Goal: Task Accomplishment & Management: Manage account settings

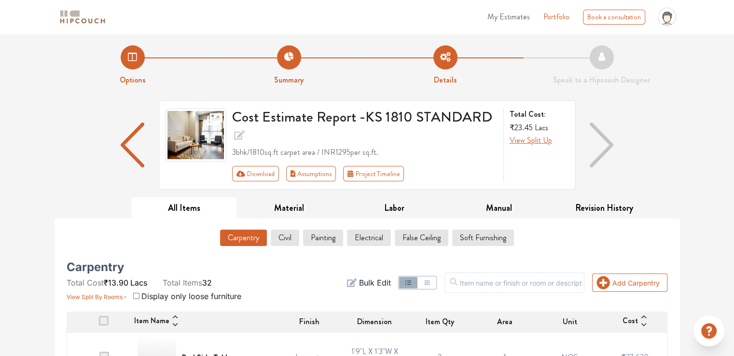
click at [520, 6] on span "My Estimates" at bounding box center [508, 16] width 42 height 11
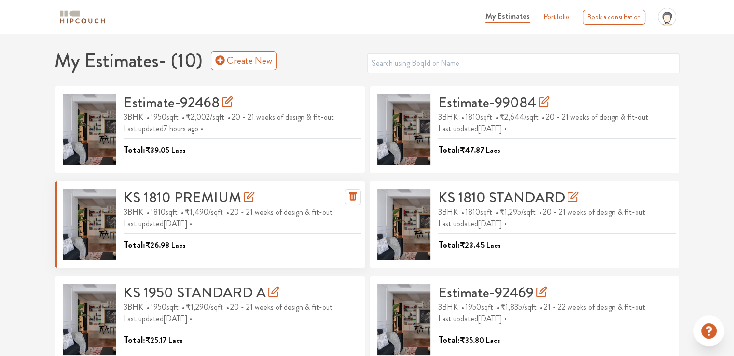
click at [204, 6] on h3 "KS 1810 PREMIUM" at bounding box center [189, 197] width 131 height 17
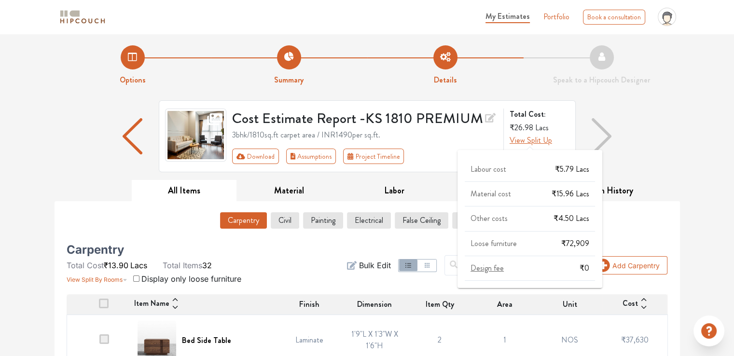
click at [530, 6] on span "View Split Up" at bounding box center [531, 140] width 42 height 11
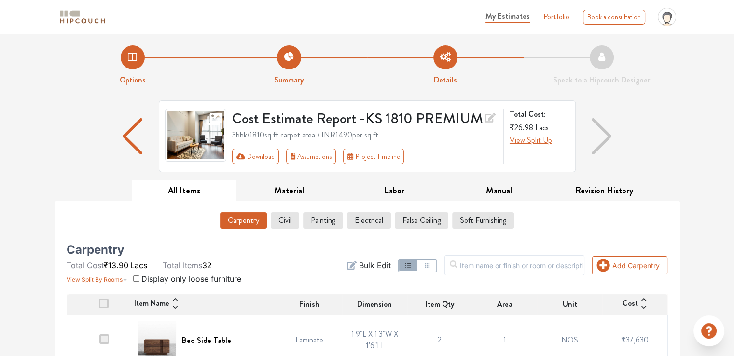
click at [683, 6] on div "Cost Estimate Report - KS 1810 PREMIUM 3bhk / 1810 sq.ft carpet area / INR 1490…" at bounding box center [367, 140] width 637 height 80
click at [245, 6] on button "Carpentry" at bounding box center [244, 220] width 46 height 16
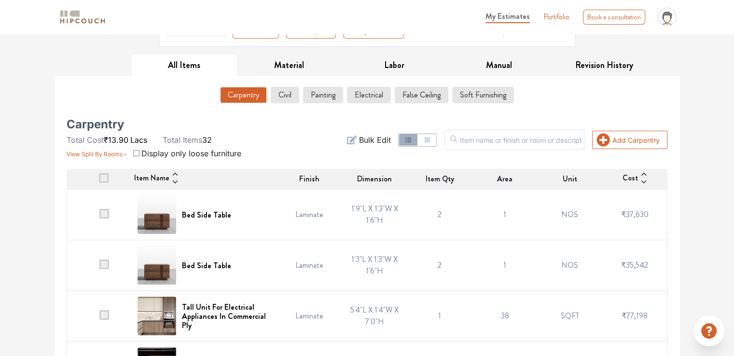
scroll to position [145, 0]
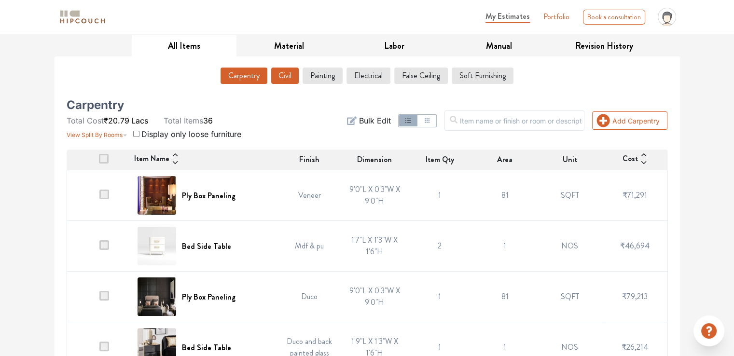
click at [288, 6] on button "Civil" at bounding box center [285, 76] width 28 height 16
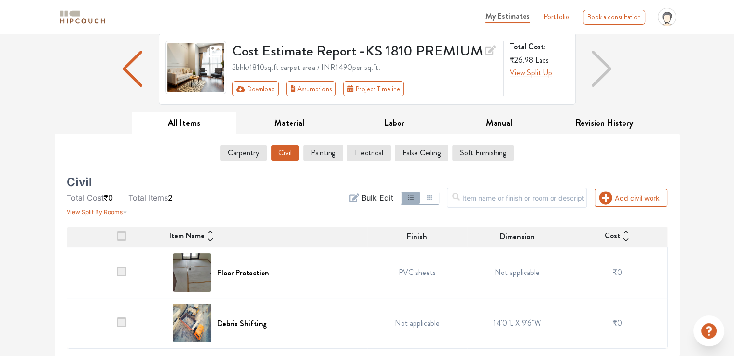
scroll to position [67, 0]
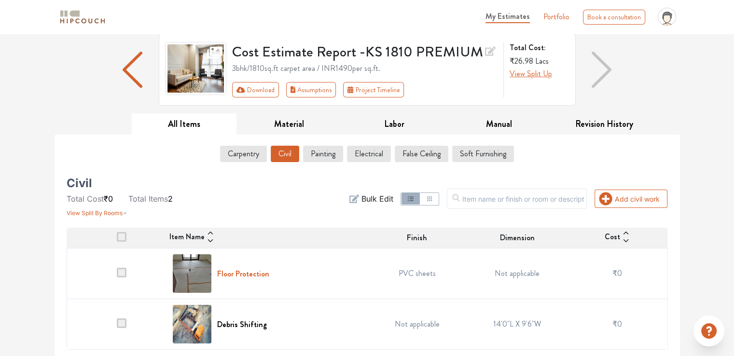
click at [256, 6] on h6 "Floor Protection" at bounding box center [243, 273] width 52 height 9
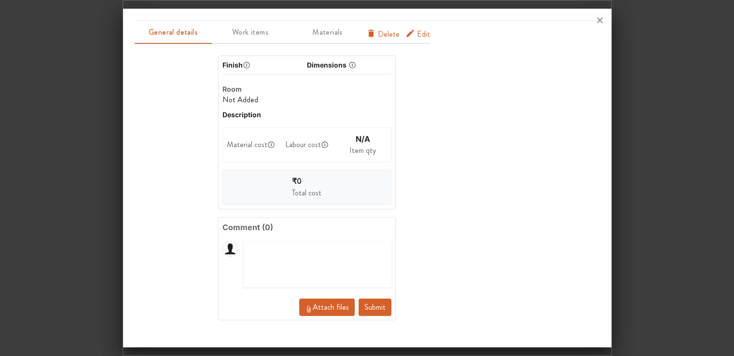
scroll to position [0, 0]
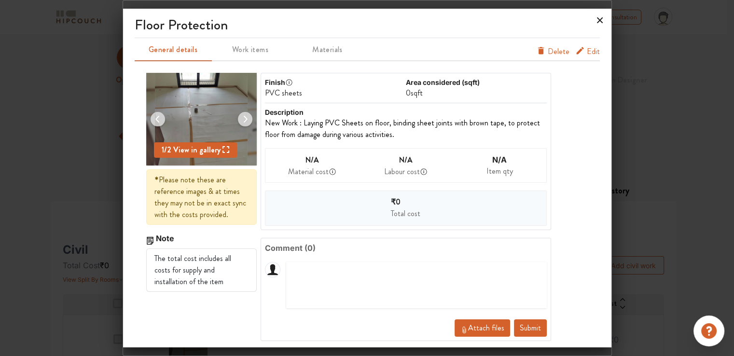
click at [597, 6] on icon at bounding box center [600, 20] width 6 height 6
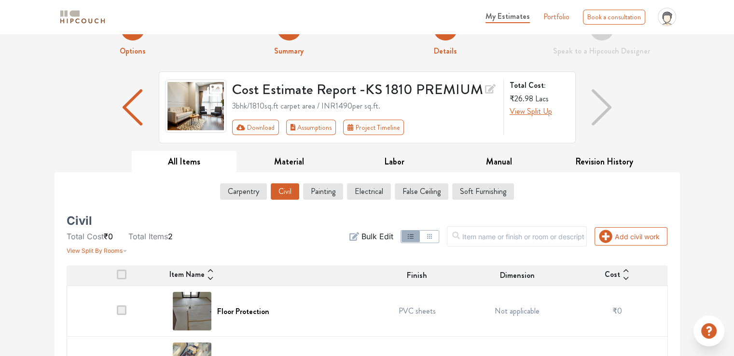
scroll to position [67, 0]
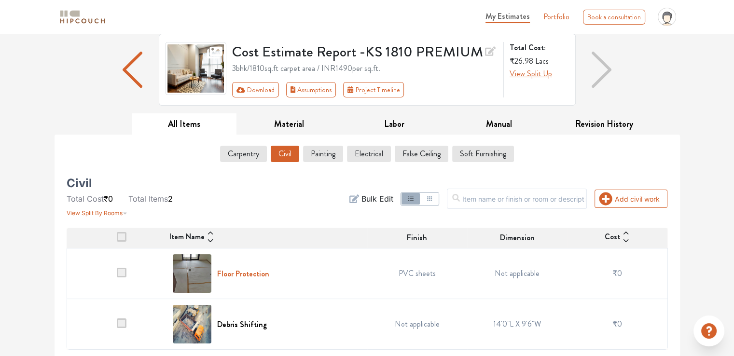
click at [249, 6] on h6 "Floor Protection" at bounding box center [243, 273] width 52 height 9
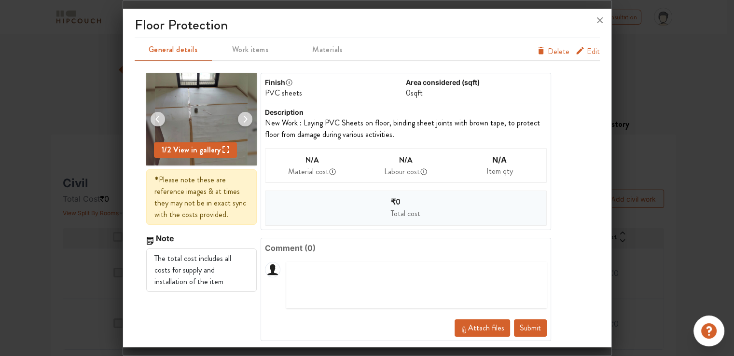
click at [548, 6] on span "Delete" at bounding box center [559, 52] width 22 height 12
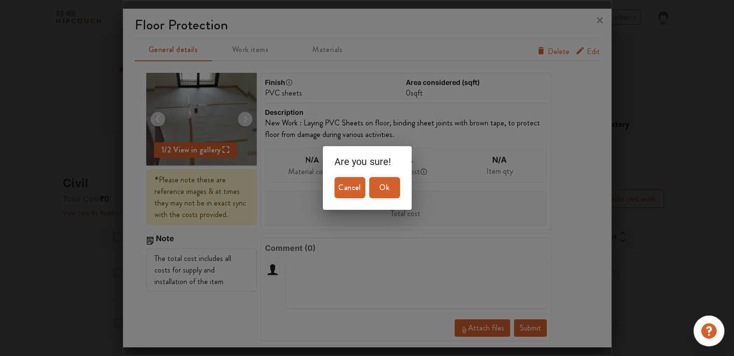
click at [392, 6] on span "Ok" at bounding box center [384, 188] width 23 height 14
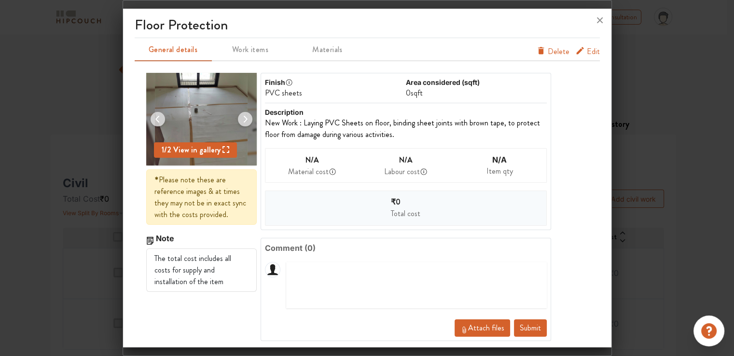
click at [524, 6] on button "Submit" at bounding box center [530, 327] width 33 height 17
click at [598, 6] on icon at bounding box center [600, 20] width 6 height 6
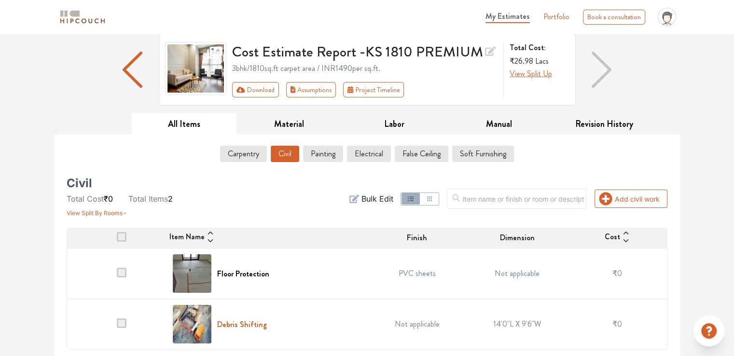
click at [254, 6] on h6 "Debris Shifting" at bounding box center [242, 324] width 50 height 9
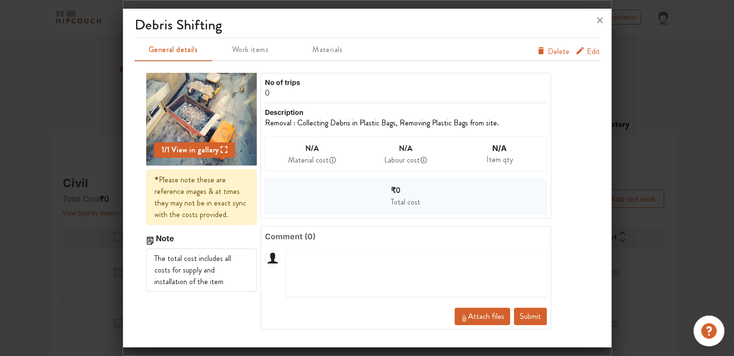
click at [563, 6] on span "Delete" at bounding box center [559, 52] width 22 height 12
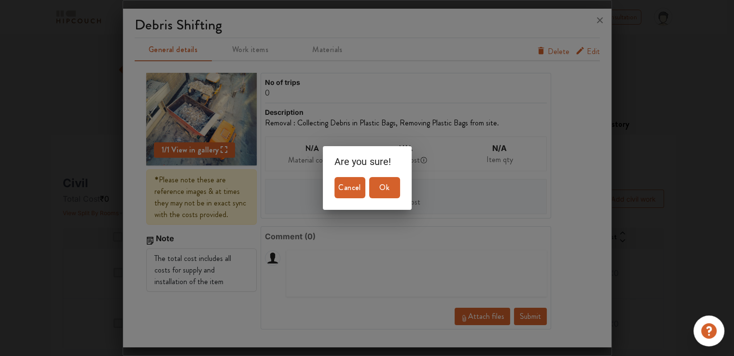
click at [395, 6] on span "Ok" at bounding box center [384, 188] width 23 height 14
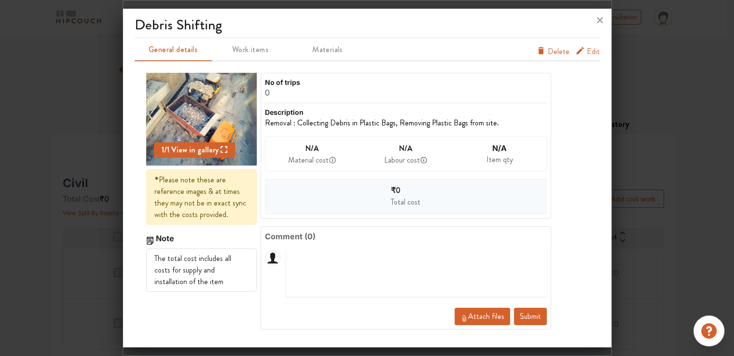
click at [527, 6] on button "Submit" at bounding box center [530, 316] width 33 height 17
click at [494, 6] on span "Attach files" at bounding box center [486, 316] width 36 height 11
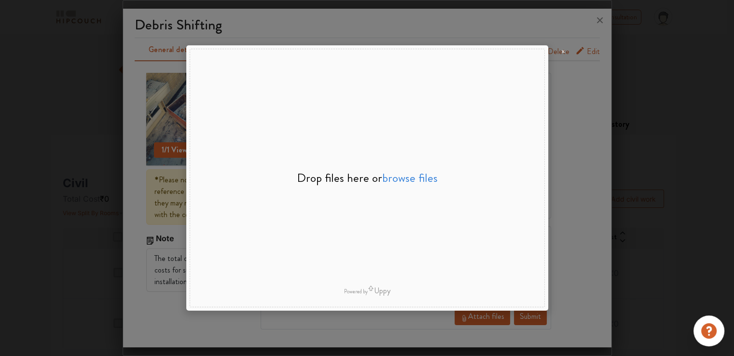
click at [609, 6] on div "File Uploader Window (Press escape to close)" at bounding box center [367, 178] width 734 height 356
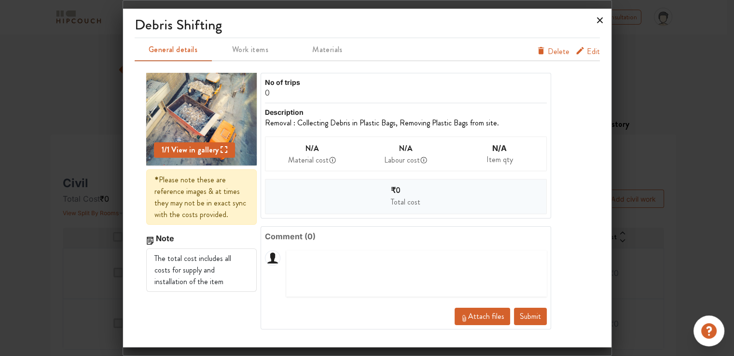
click at [598, 6] on icon at bounding box center [599, 20] width 15 height 15
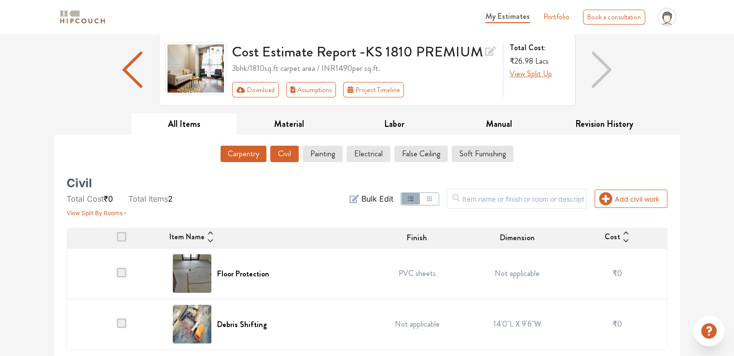
click at [254, 6] on button "Carpentry" at bounding box center [244, 154] width 46 height 16
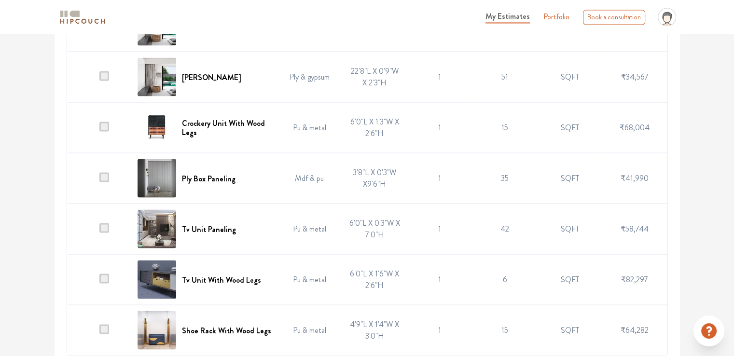
scroll to position [1794, 0]
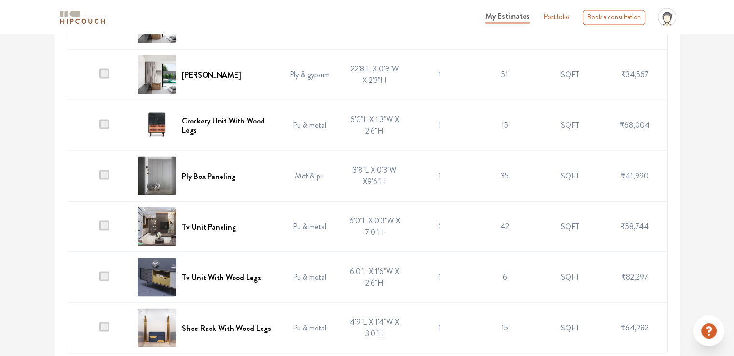
click at [105, 6] on span at bounding box center [104, 327] width 10 height 10
click at [99, 6] on input "checkbox" at bounding box center [99, 330] width 0 height 0
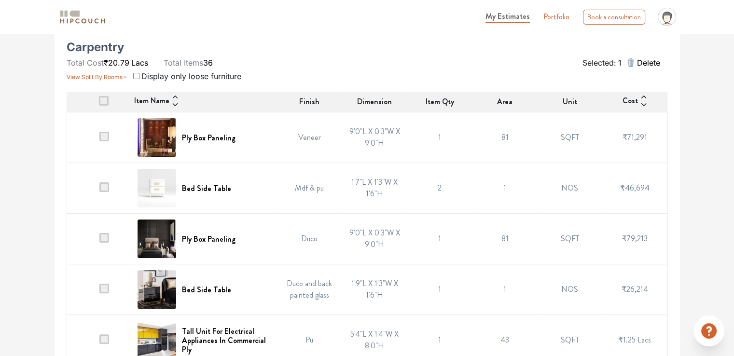
scroll to position [0, 0]
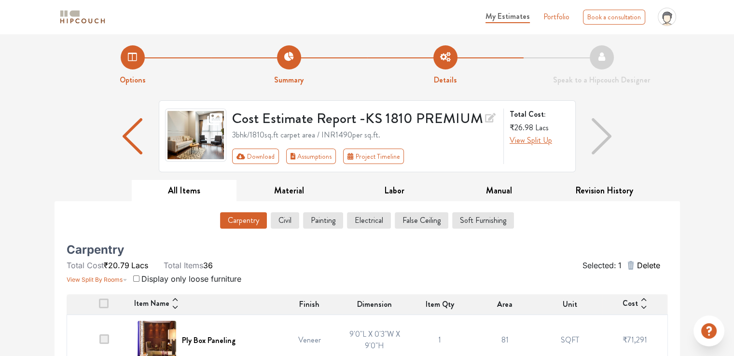
click at [645, 6] on span "Delete" at bounding box center [647, 266] width 23 height 12
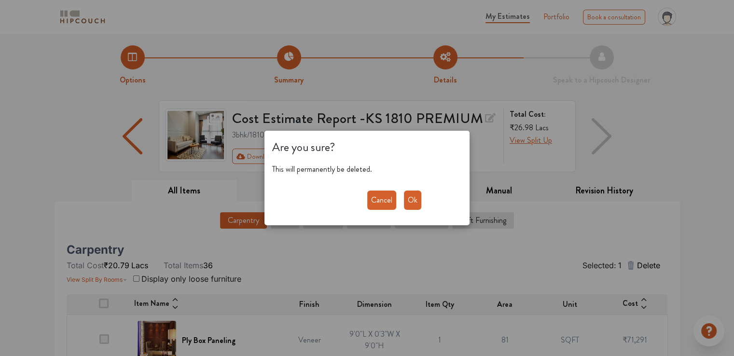
click at [416, 6] on button "Ok" at bounding box center [412, 200] width 17 height 19
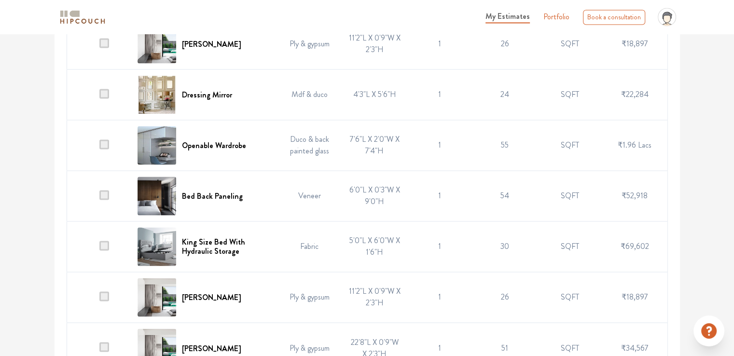
scroll to position [1496, 0]
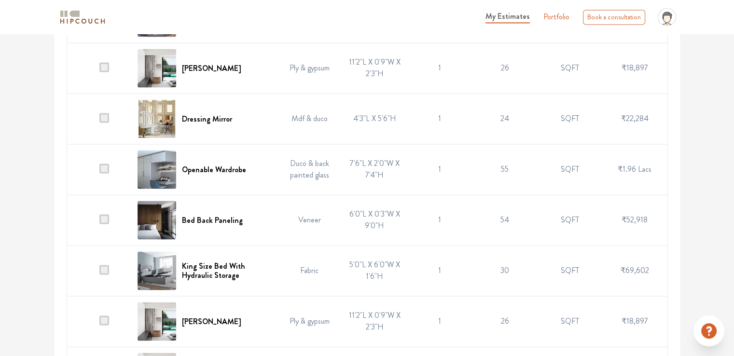
click at [103, 6] on span at bounding box center [104, 169] width 10 height 10
click at [99, 6] on input "checkbox" at bounding box center [99, 172] width 0 height 0
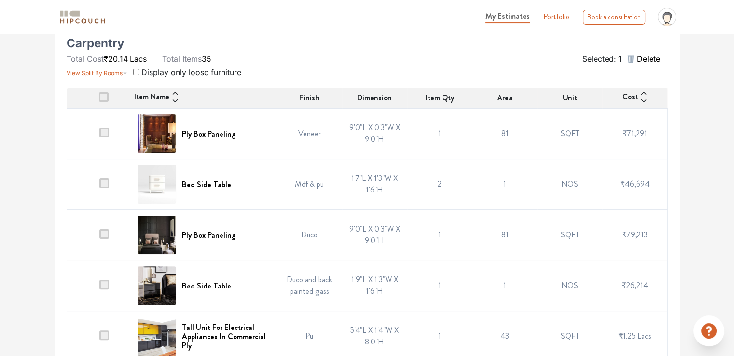
scroll to position [199, 0]
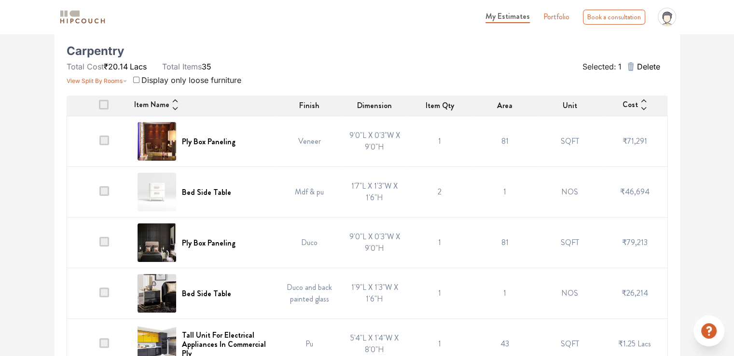
click at [650, 6] on span "Delete" at bounding box center [647, 67] width 23 height 12
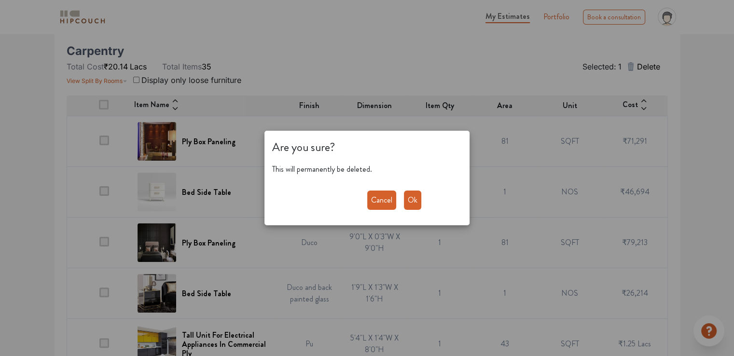
click at [407, 6] on button "Ok" at bounding box center [412, 200] width 17 height 19
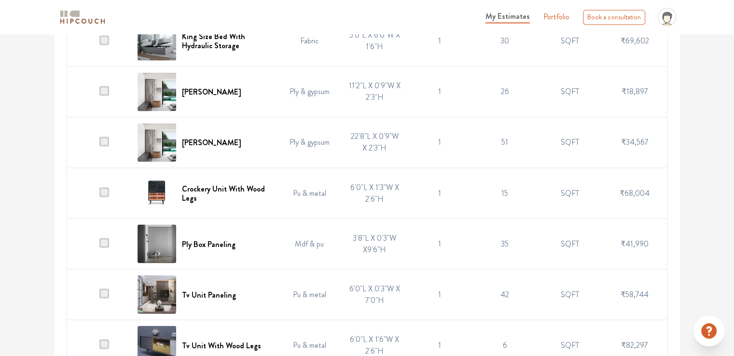
scroll to position [1693, 0]
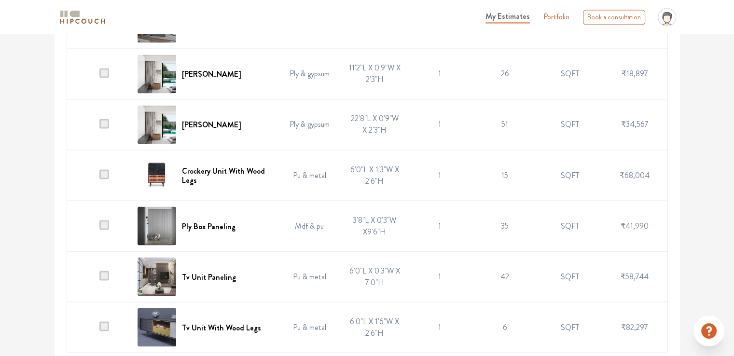
click at [515, 6] on span "My Estimates" at bounding box center [507, 16] width 44 height 11
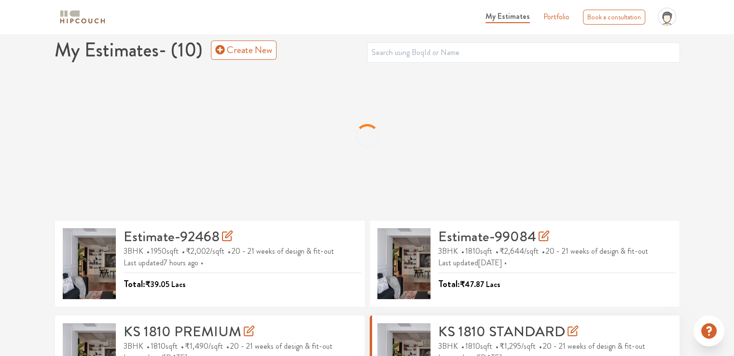
scroll to position [107, 0]
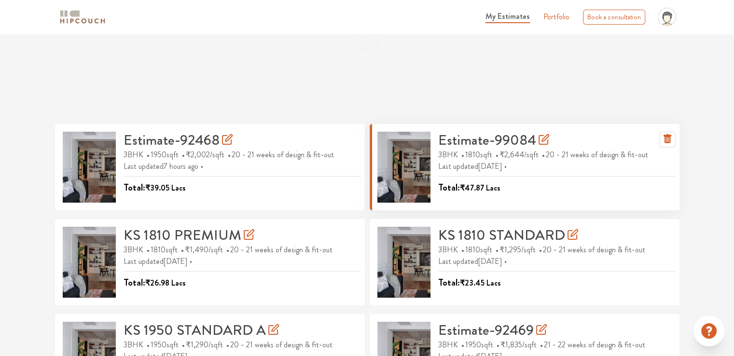
click at [483, 6] on h3 "Estimate-99084" at bounding box center [493, 140] width 111 height 17
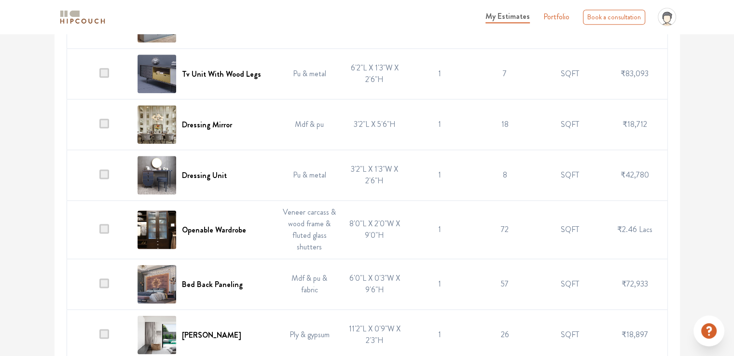
scroll to position [1210, 0]
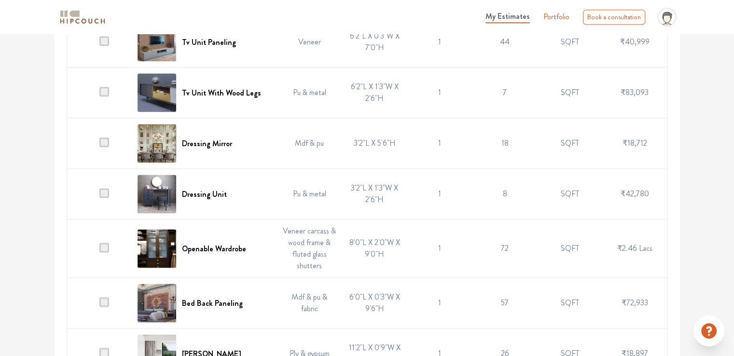
click at [102, 6] on span at bounding box center [104, 248] width 10 height 10
click at [99, 6] on input "checkbox" at bounding box center [99, 251] width 0 height 0
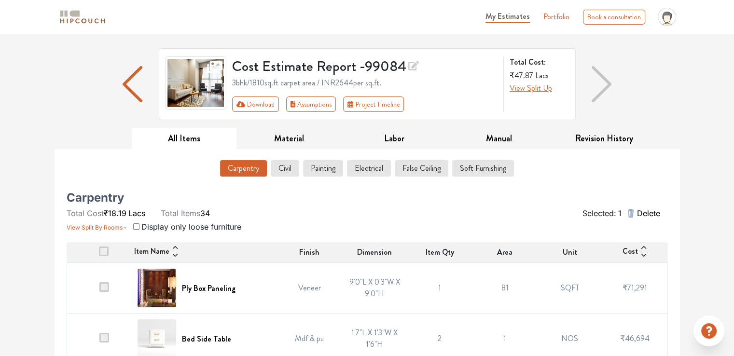
scroll to position [0, 0]
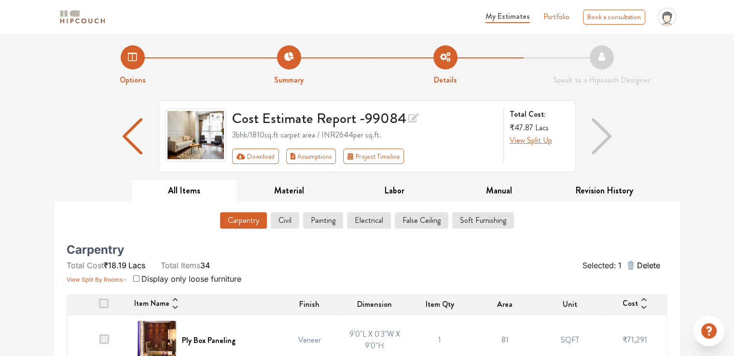
click at [642, 6] on span "Delete" at bounding box center [647, 266] width 23 height 12
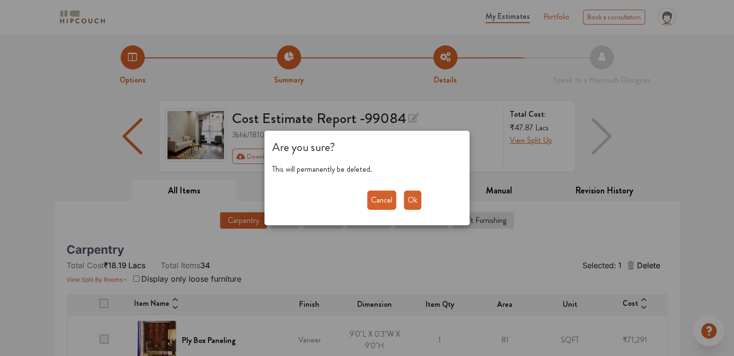
click at [413, 6] on button "Ok" at bounding box center [412, 200] width 17 height 19
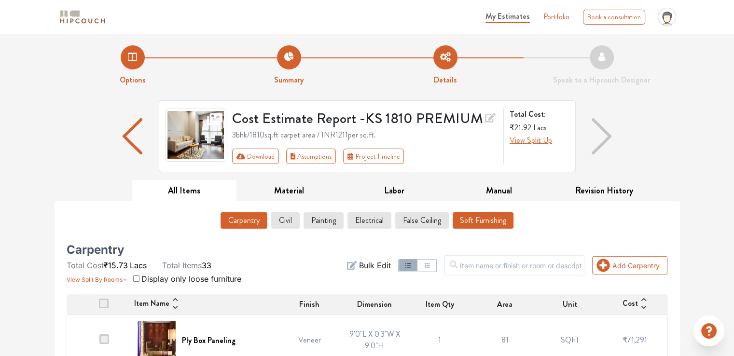
click at [484, 6] on button "Soft Furnishing" at bounding box center [483, 220] width 61 height 16
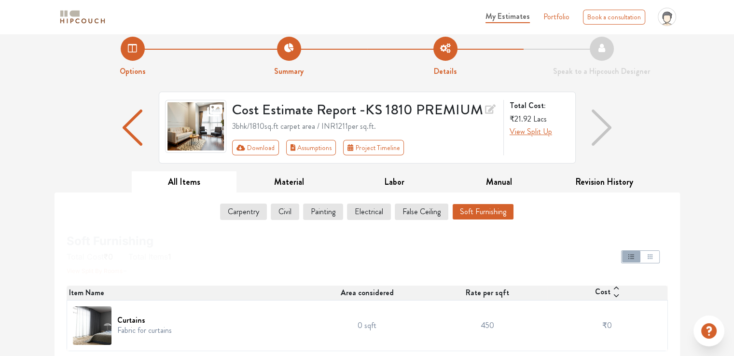
scroll to position [10, 0]
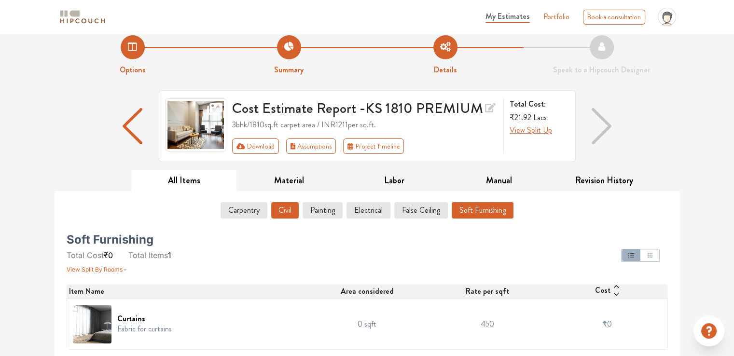
click at [278, 6] on button "Civil" at bounding box center [285, 210] width 28 height 16
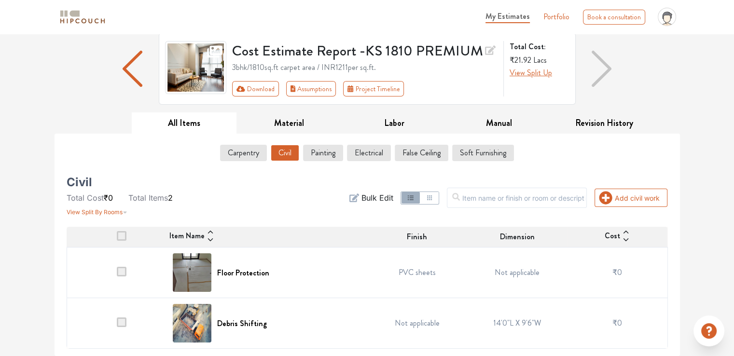
scroll to position [67, 0]
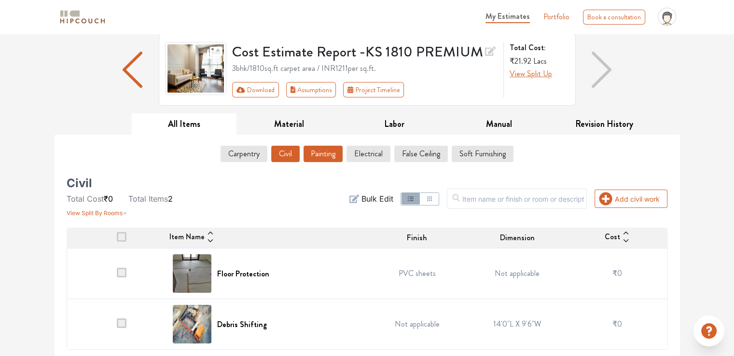
click at [326, 6] on button "Painting" at bounding box center [323, 154] width 39 height 16
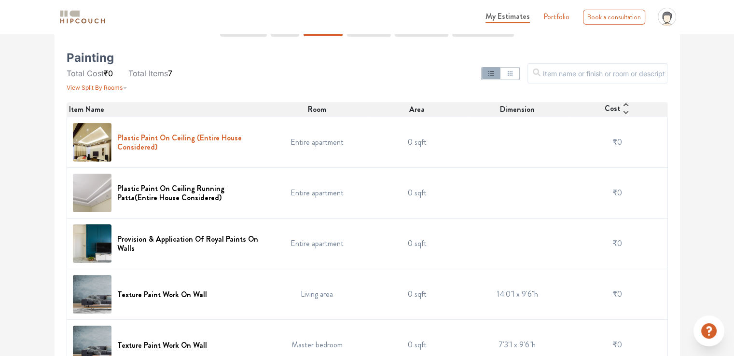
scroll to position [211, 0]
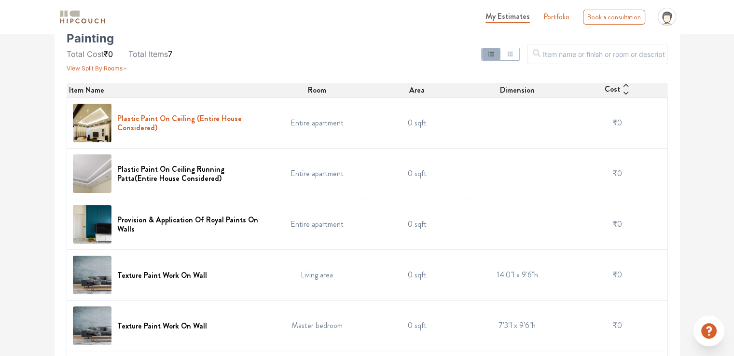
click at [163, 6] on h6 "Plastic Paint On Ceiling (Entire House Considered)" at bounding box center [189, 123] width 144 height 18
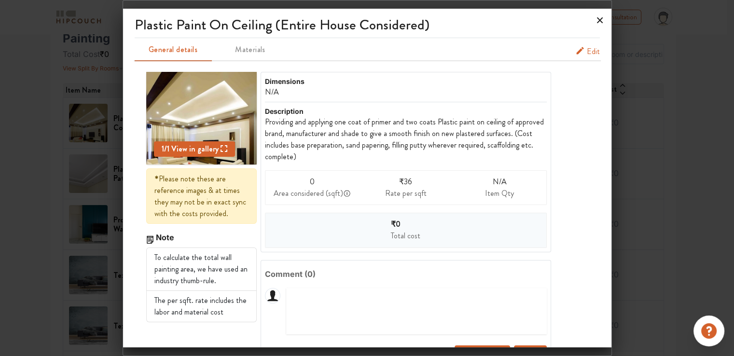
click at [599, 6] on icon at bounding box center [600, 20] width 6 height 6
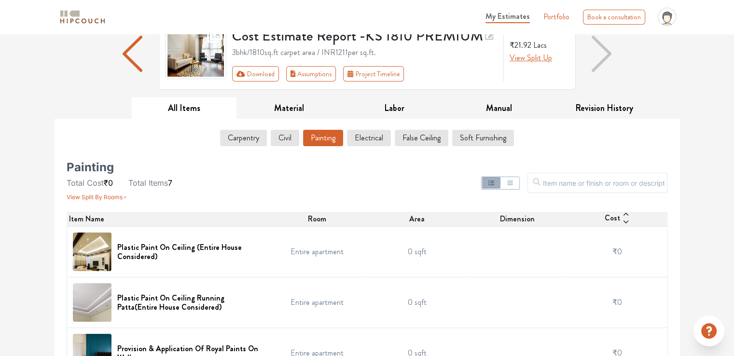
scroll to position [97, 0]
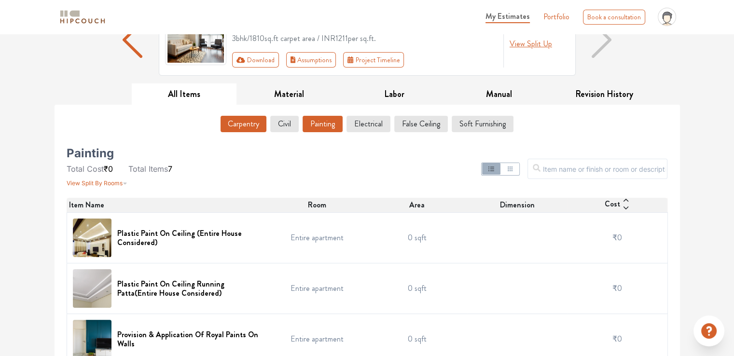
click at [252, 6] on button "Carpentry" at bounding box center [244, 124] width 46 height 16
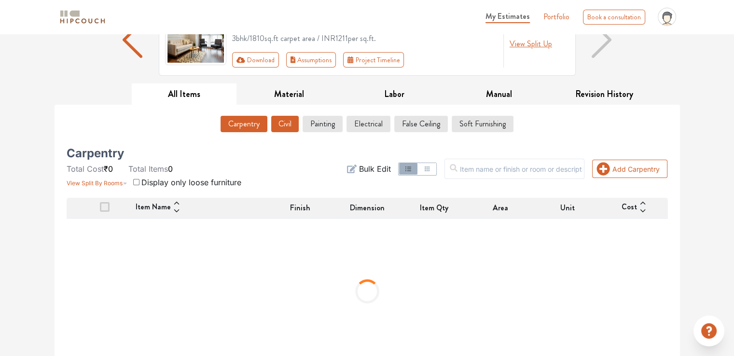
click at [287, 6] on button "Civil" at bounding box center [285, 124] width 28 height 16
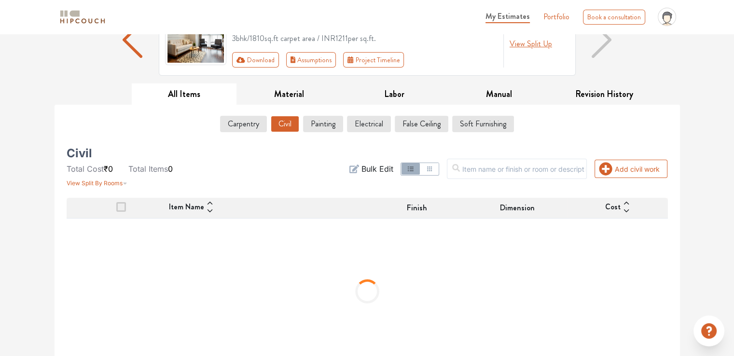
scroll to position [111, 0]
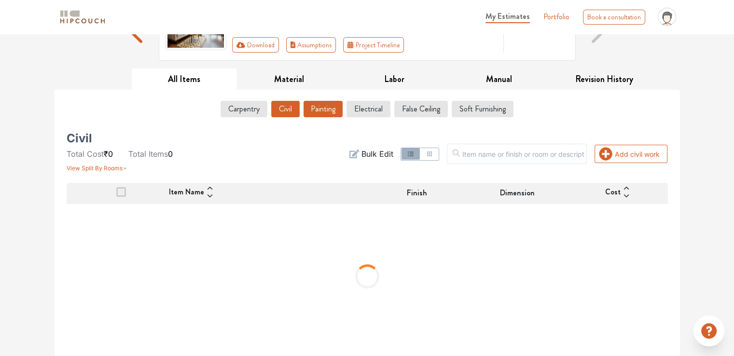
click at [326, 6] on button "Painting" at bounding box center [323, 109] width 39 height 16
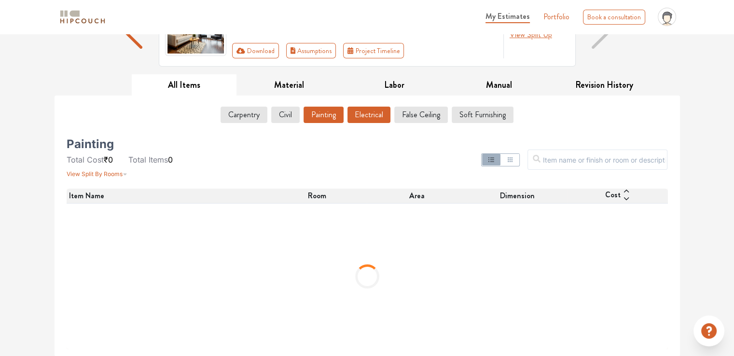
click at [368, 6] on button "Electrical" at bounding box center [368, 115] width 43 height 16
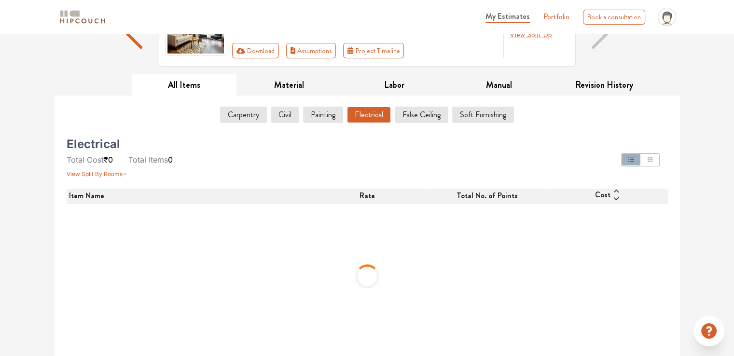
scroll to position [10, 0]
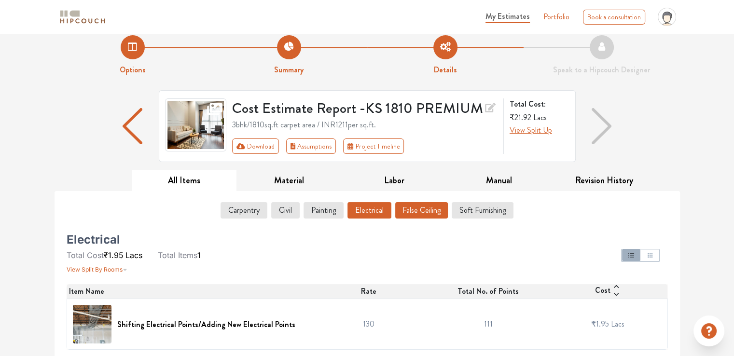
click at [428, 6] on button "False Ceiling" at bounding box center [421, 210] width 53 height 16
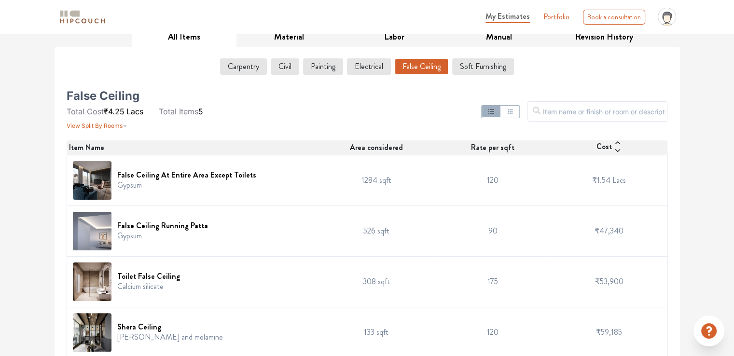
scroll to position [202, 0]
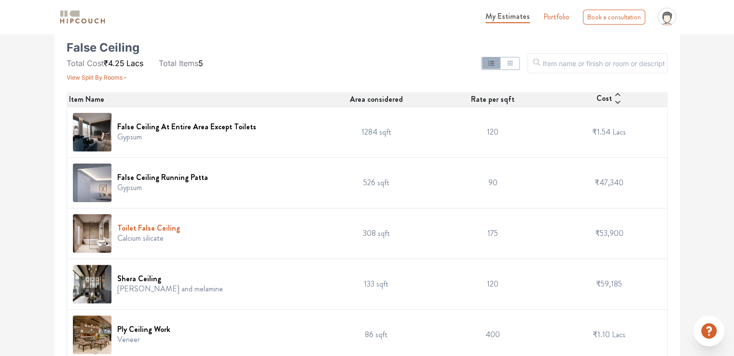
click at [145, 6] on h6 "Toilet False Ceiling" at bounding box center [148, 227] width 63 height 9
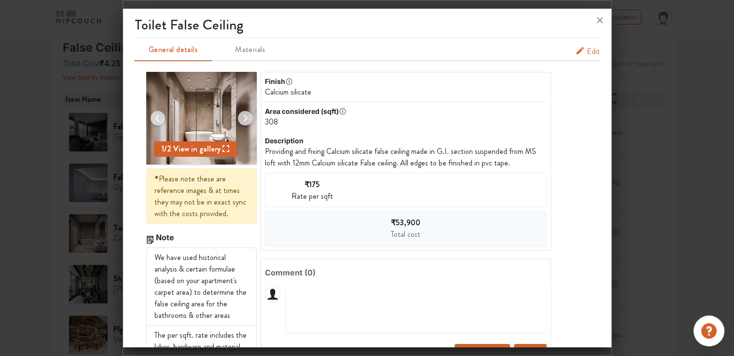
click at [587, 6] on span "Edit" at bounding box center [593, 52] width 13 height 12
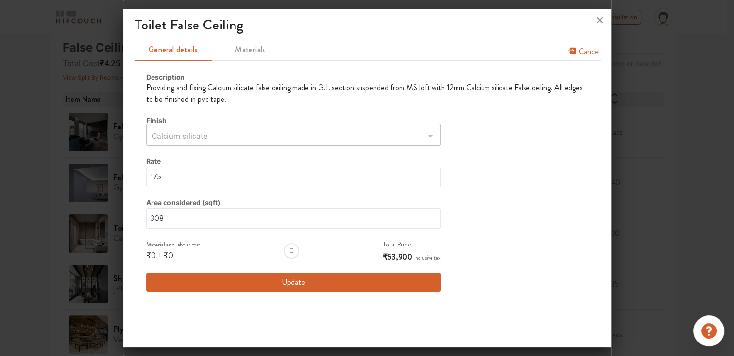
click at [290, 6] on button "Update" at bounding box center [293, 282] width 295 height 19
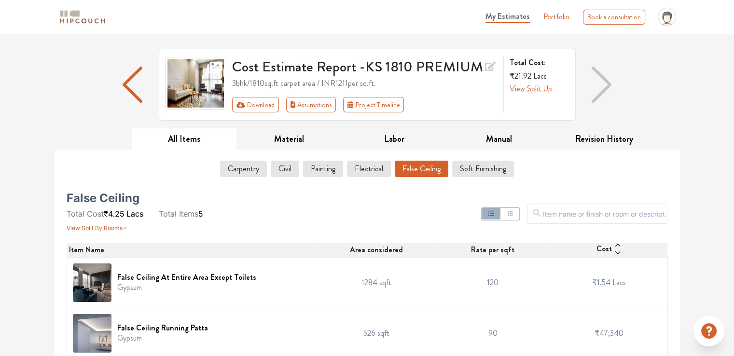
scroll to position [0, 0]
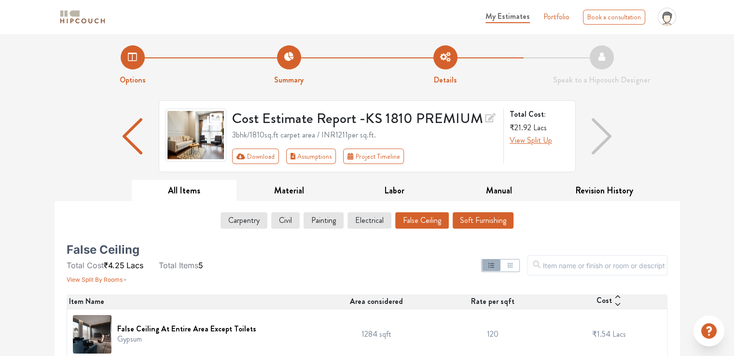
click at [494, 6] on button "Soft Furnishing" at bounding box center [483, 220] width 61 height 16
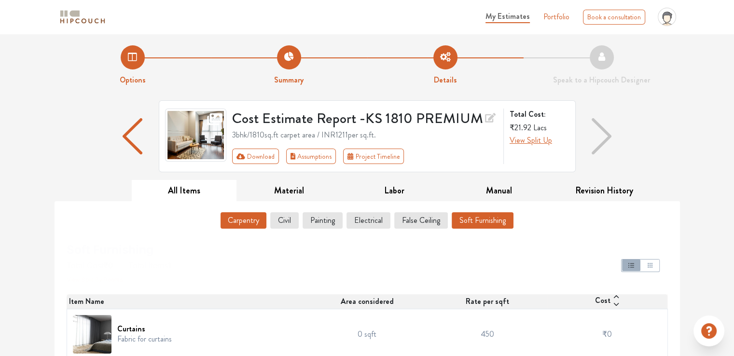
click at [232, 6] on button "Carpentry" at bounding box center [244, 220] width 46 height 16
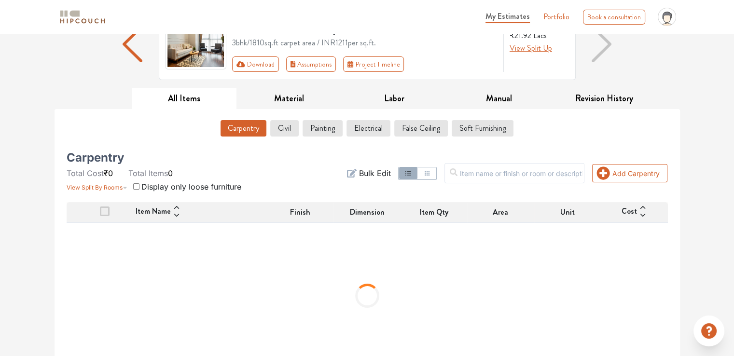
scroll to position [111, 0]
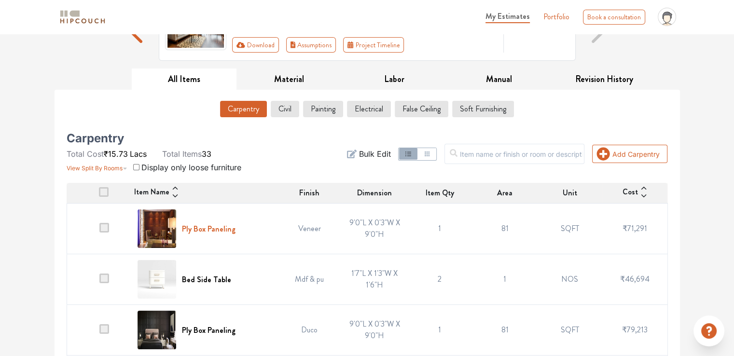
click at [222, 6] on h6 "Ply Box Paneling" at bounding box center [209, 228] width 54 height 9
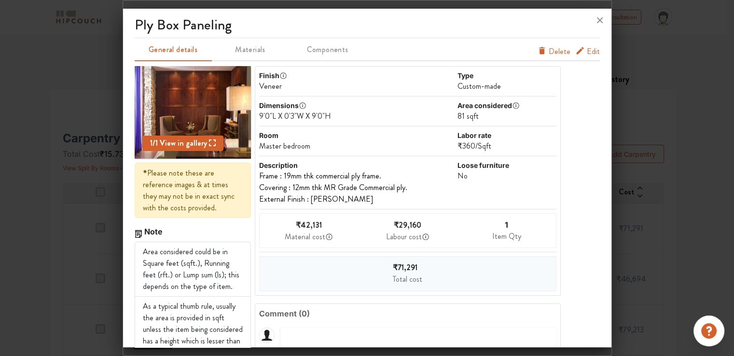
click at [183, 6] on span "View in gallery" at bounding box center [187, 143] width 58 height 11
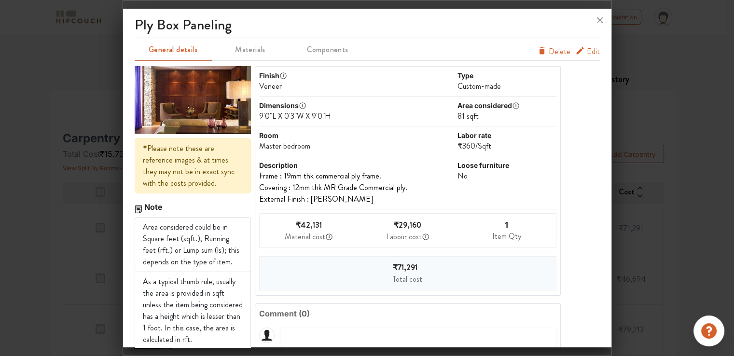
scroll to position [0, 0]
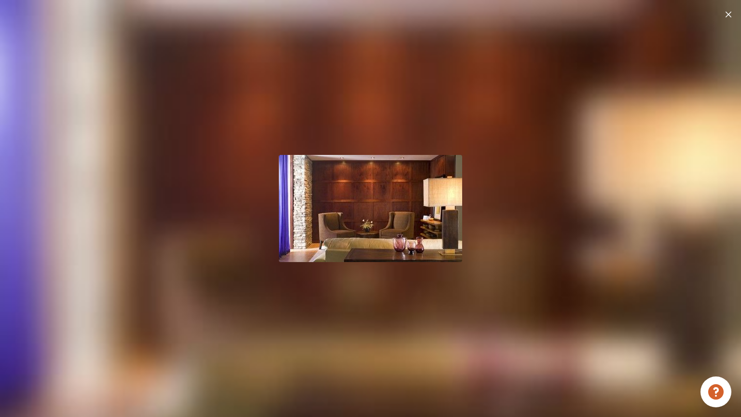
click at [409, 6] on img at bounding box center [370, 208] width 183 height 107
click at [510, 6] on div at bounding box center [370, 208] width 741 height 417
click at [439, 6] on div at bounding box center [370, 208] width 741 height 417
drag, startPoint x: 440, startPoint y: 309, endPoint x: 677, endPoint y: 145, distance: 288.2
click at [452, 6] on div at bounding box center [370, 208] width 741 height 417
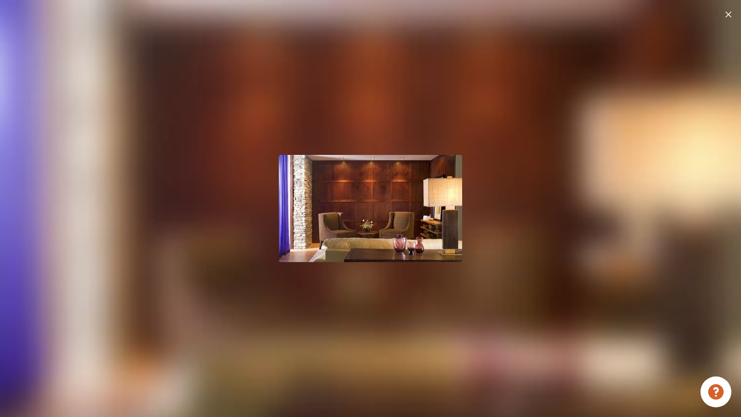
click at [727, 6] on img at bounding box center [729, 15] width 6 height 6
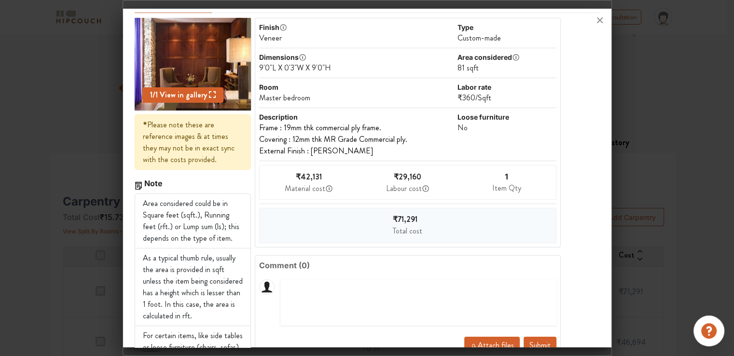
scroll to position [94, 0]
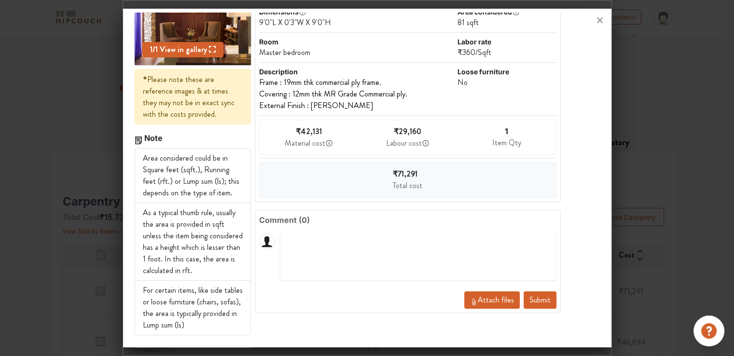
click at [538, 6] on button "Submit" at bounding box center [540, 299] width 33 height 17
click at [600, 6] on icon at bounding box center [600, 20] width 6 height 6
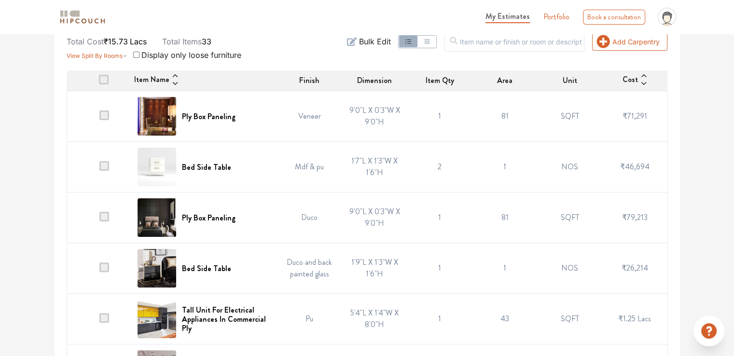
scroll to position [241, 0]
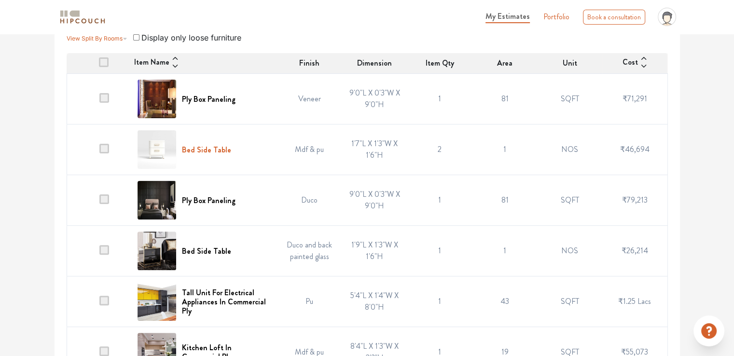
click at [212, 6] on h6 "Bed Side Table" at bounding box center [206, 149] width 49 height 9
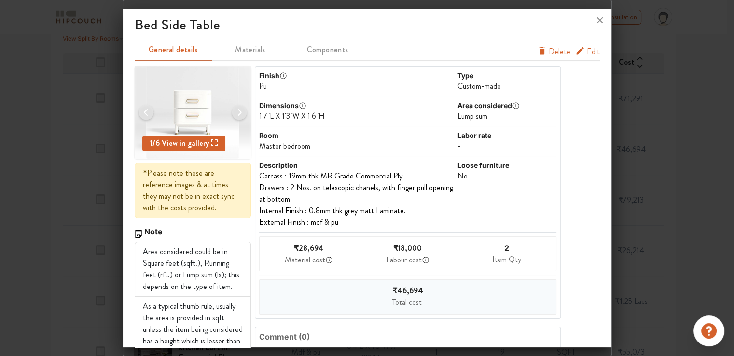
click at [587, 6] on span "Edit" at bounding box center [593, 52] width 13 height 12
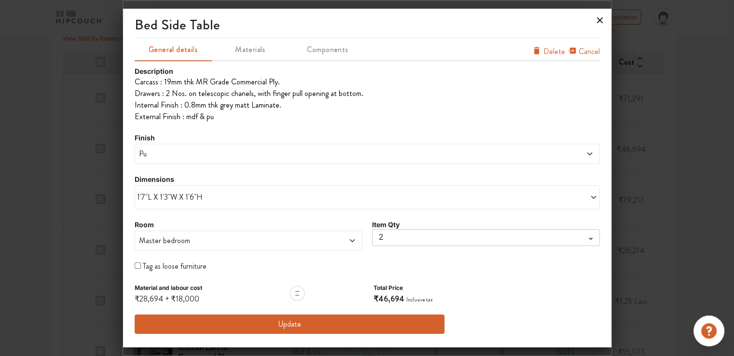
click at [597, 6] on icon at bounding box center [599, 20] width 15 height 15
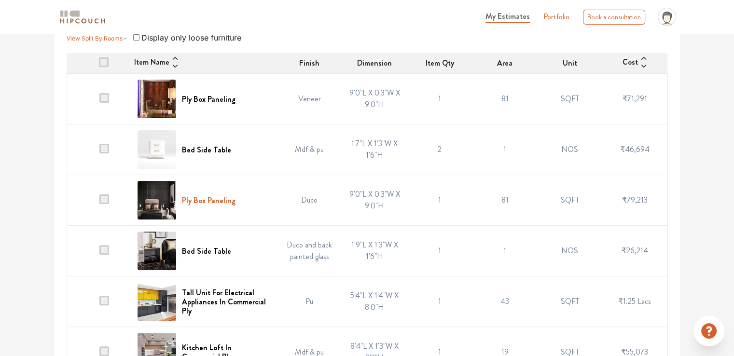
click at [215, 6] on h6 "Ply Box Paneling" at bounding box center [209, 200] width 54 height 9
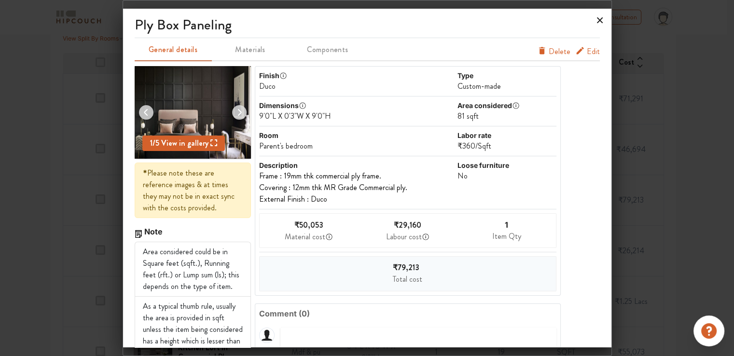
click at [598, 6] on icon at bounding box center [599, 20] width 15 height 15
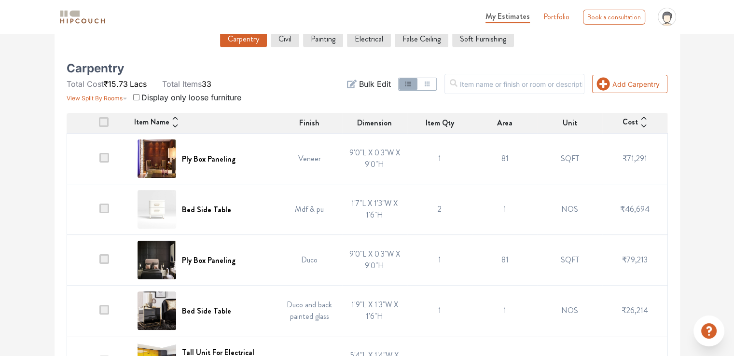
scroll to position [97, 0]
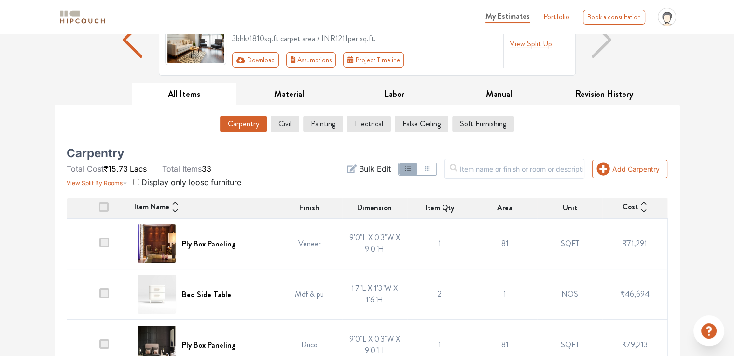
click at [515, 6] on span "My Estimates" at bounding box center [507, 16] width 44 height 11
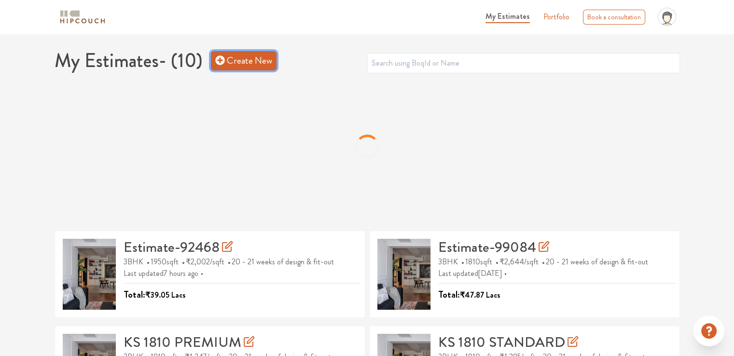
click at [244, 6] on link "Create New" at bounding box center [244, 60] width 66 height 19
